Goal: Task Accomplishment & Management: Manage account settings

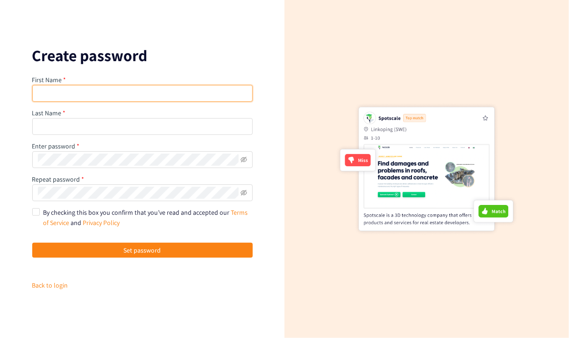
click at [144, 97] on input "text" at bounding box center [142, 93] width 220 height 17
type input "Maryline"
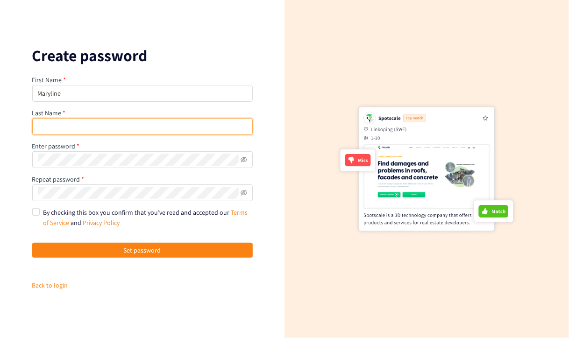
click at [135, 122] on input "text" at bounding box center [142, 126] width 220 height 17
type input "PARIS"
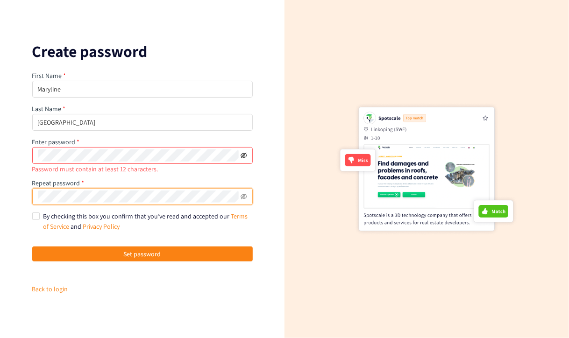
click at [245, 153] on icon "eye-invisible" at bounding box center [244, 155] width 7 height 7
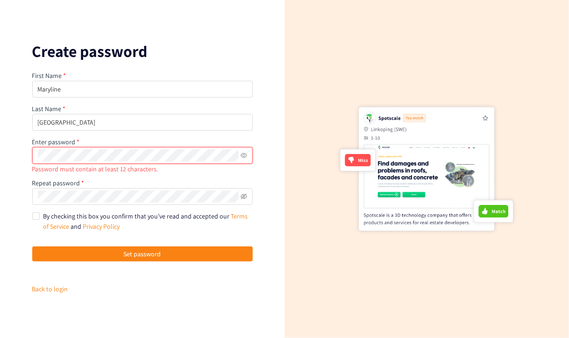
click at [1, 158] on div "Create password First Name Maryline Last Name PARIS Enter password Password mus…" at bounding box center [142, 169] width 284 height 338
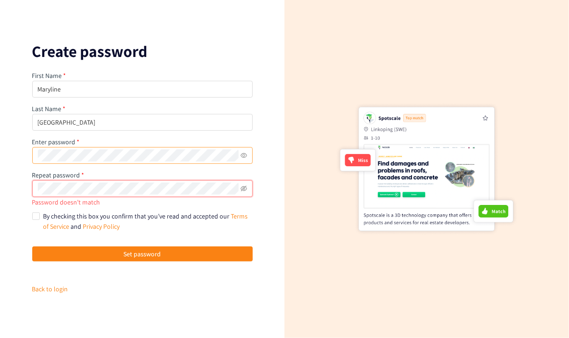
click at [0, 184] on html "We value your privacy We use cookies to enhance your browsing experience, serve…" at bounding box center [284, 169] width 569 height 338
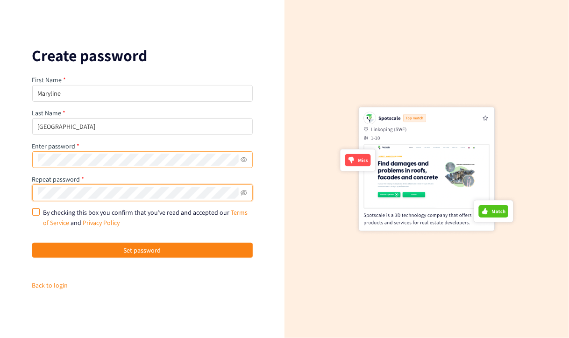
click at [40, 214] on span "By checking this box you confirm that you’ve read and accepted our Terms of Ser…" at bounding box center [146, 217] width 213 height 21
click at [39, 214] on input "By checking this box you confirm that you’ve read and accepted our Terms of Ser…" at bounding box center [35, 211] width 7 height 7
checkbox input "true"
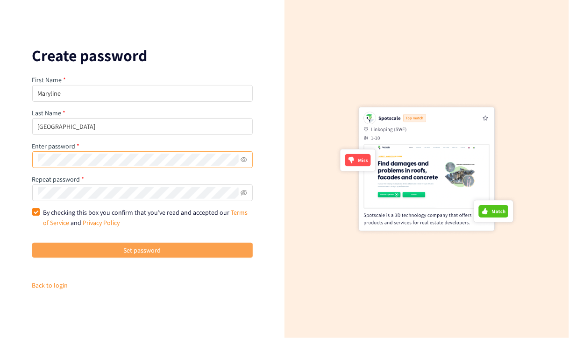
click at [210, 250] on button "Set password" at bounding box center [142, 250] width 220 height 15
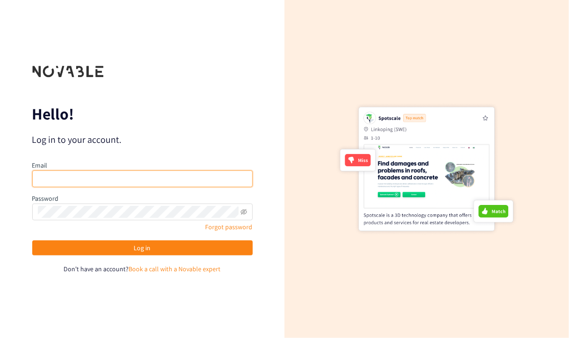
click at [116, 179] on input "email" at bounding box center [142, 178] width 220 height 17
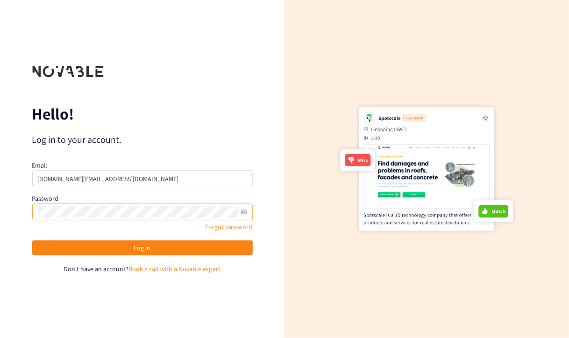
click at [110, 205] on span at bounding box center [142, 212] width 220 height 17
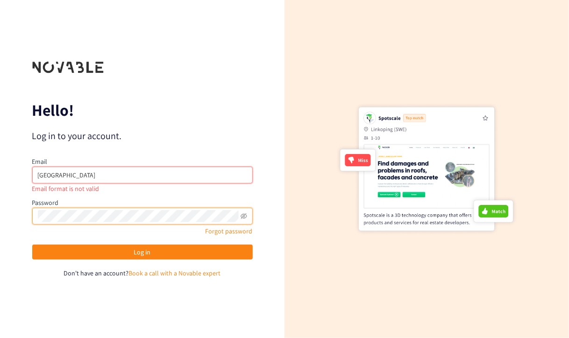
click at [82, 178] on input "PARIS" at bounding box center [142, 175] width 220 height 17
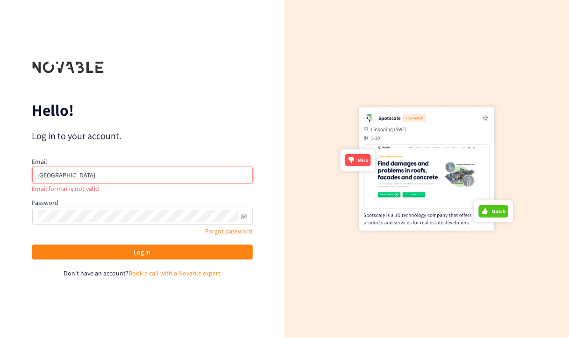
drag, startPoint x: 72, startPoint y: 177, endPoint x: -1, endPoint y: 175, distance: 73.4
click at [0, 175] on html "We value your privacy We use cookies to enhance your browsing experience, serve…" at bounding box center [284, 169] width 569 height 338
type input "maryline.paris@loreal.com"
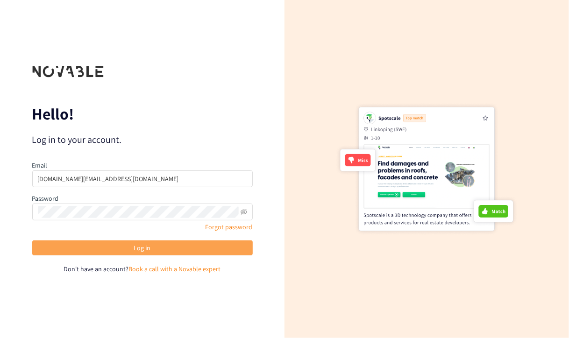
click at [137, 250] on span "Log in" at bounding box center [142, 248] width 17 height 10
